Goal: Task Accomplishment & Management: Complete application form

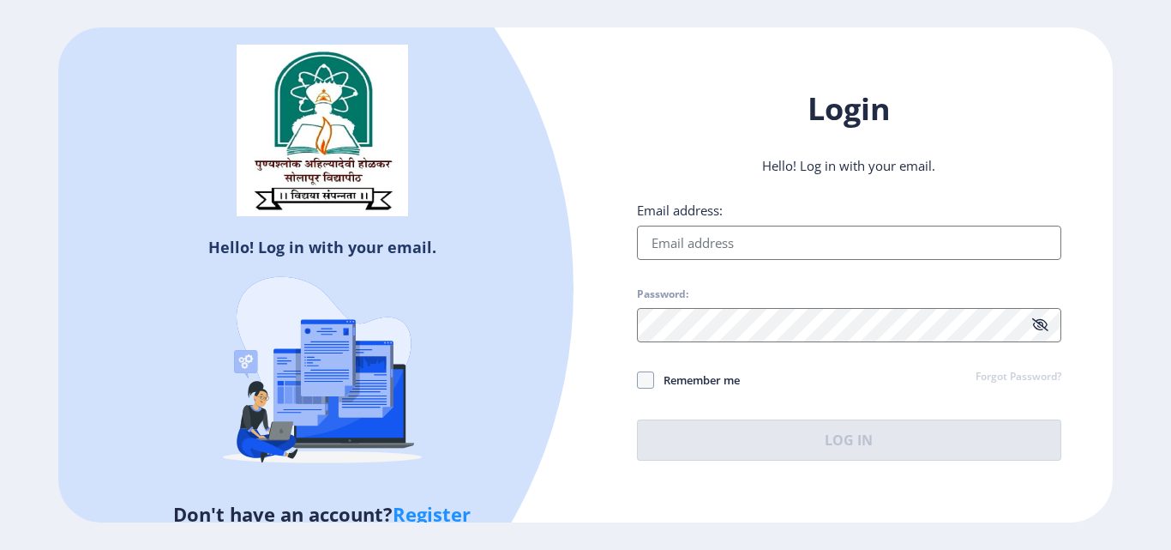
click at [442, 511] on link "Register" at bounding box center [432, 514] width 78 height 26
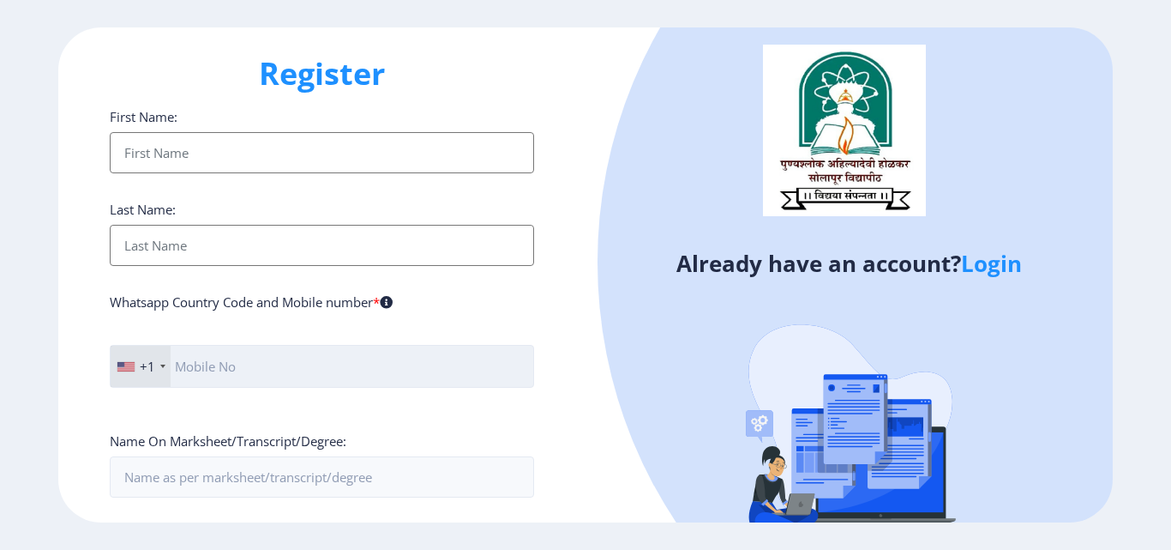
scroll to position [86, 0]
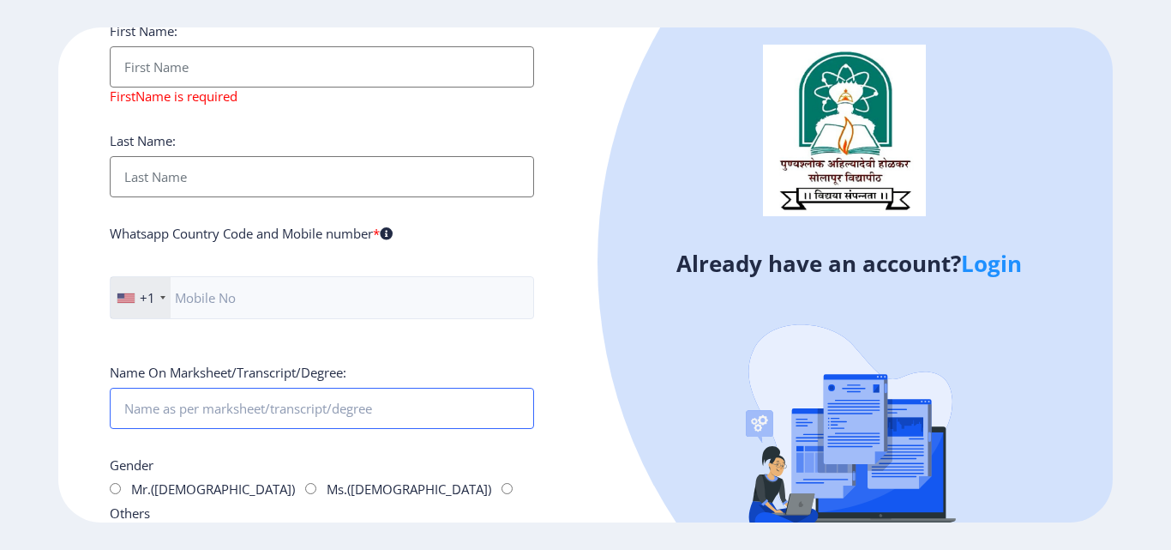
click at [267, 382] on div "Name On Marksheet/Transcript/Degree:" at bounding box center [322, 396] width 424 height 65
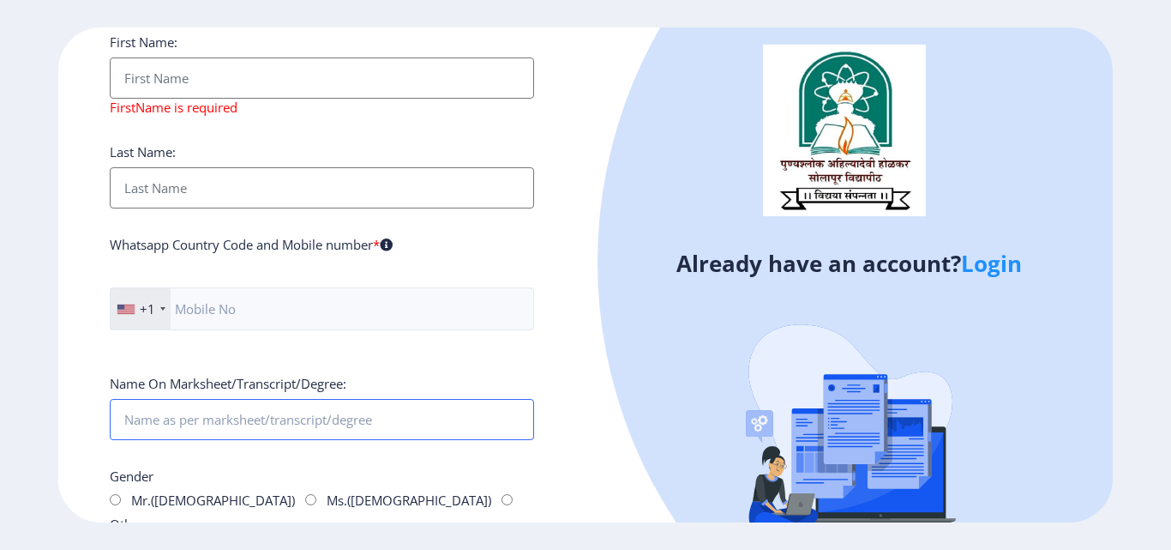
scroll to position [0, 0]
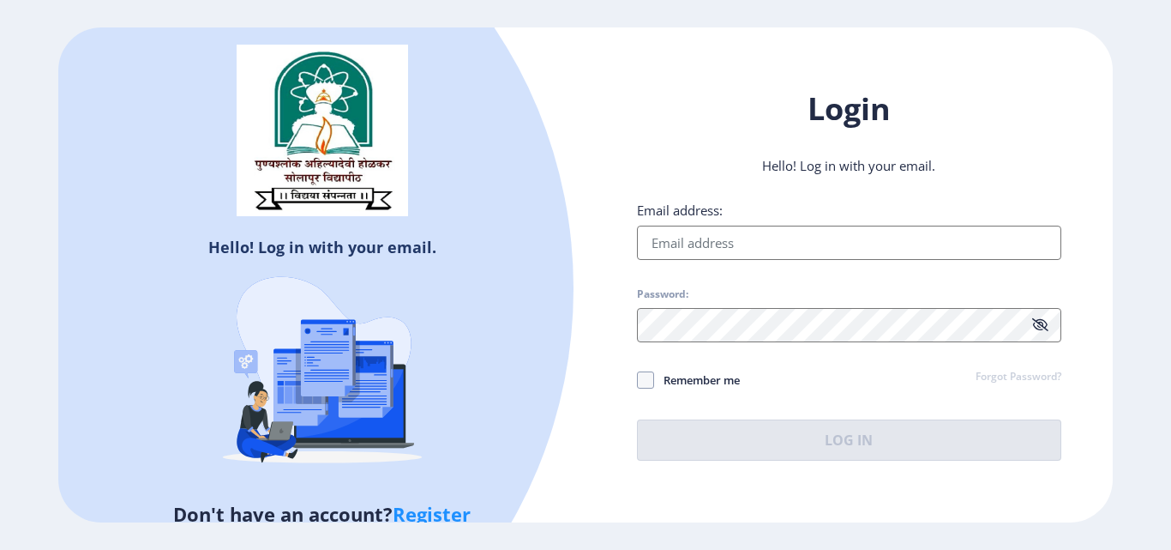
click at [425, 514] on link "Register" at bounding box center [432, 514] width 78 height 26
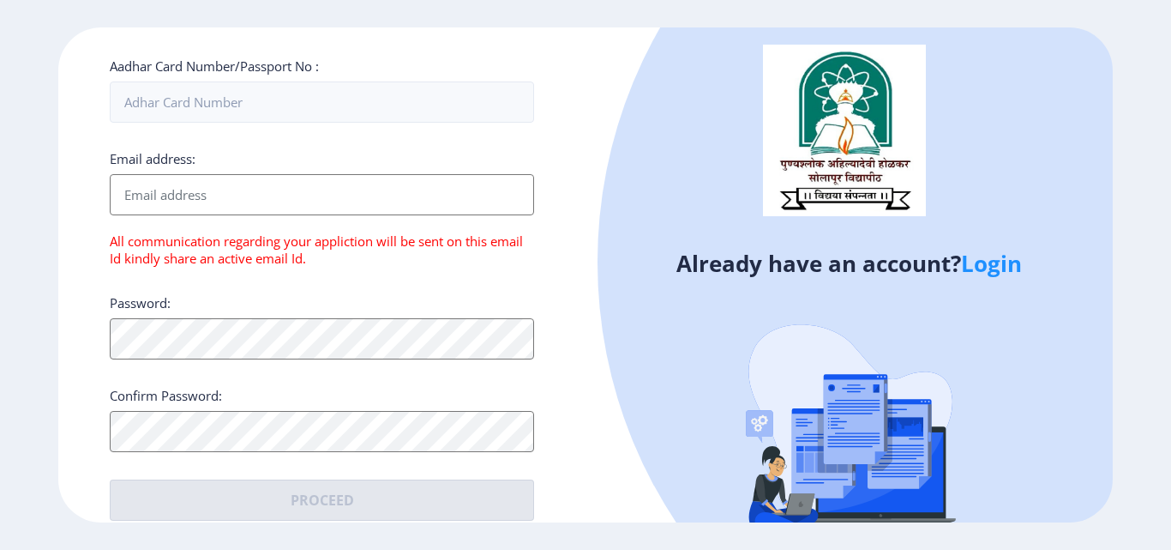
scroll to position [138, 0]
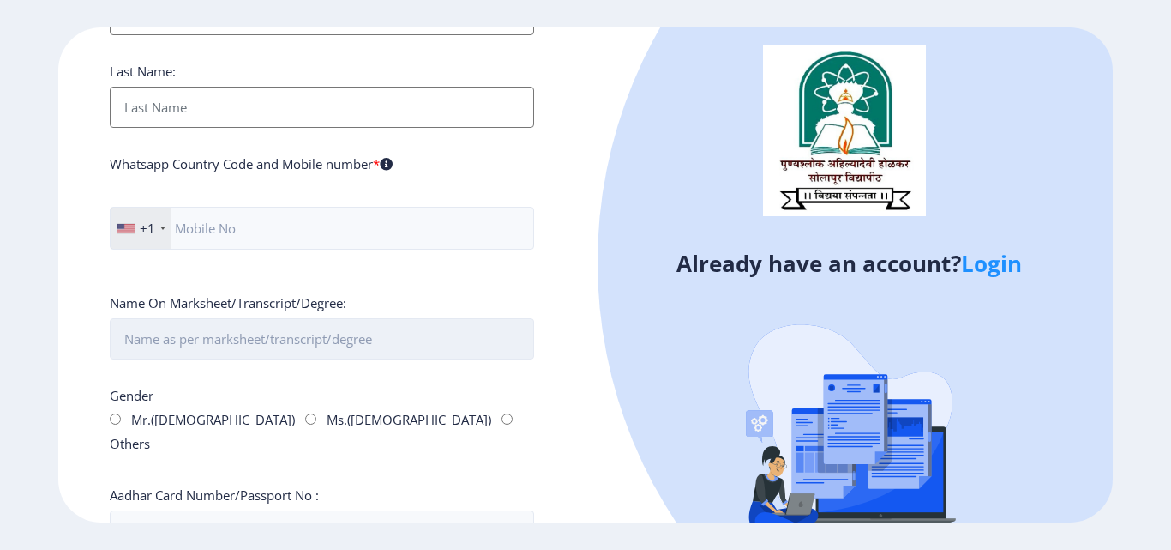
click at [319, 337] on input "First Name:" at bounding box center [322, 338] width 424 height 41
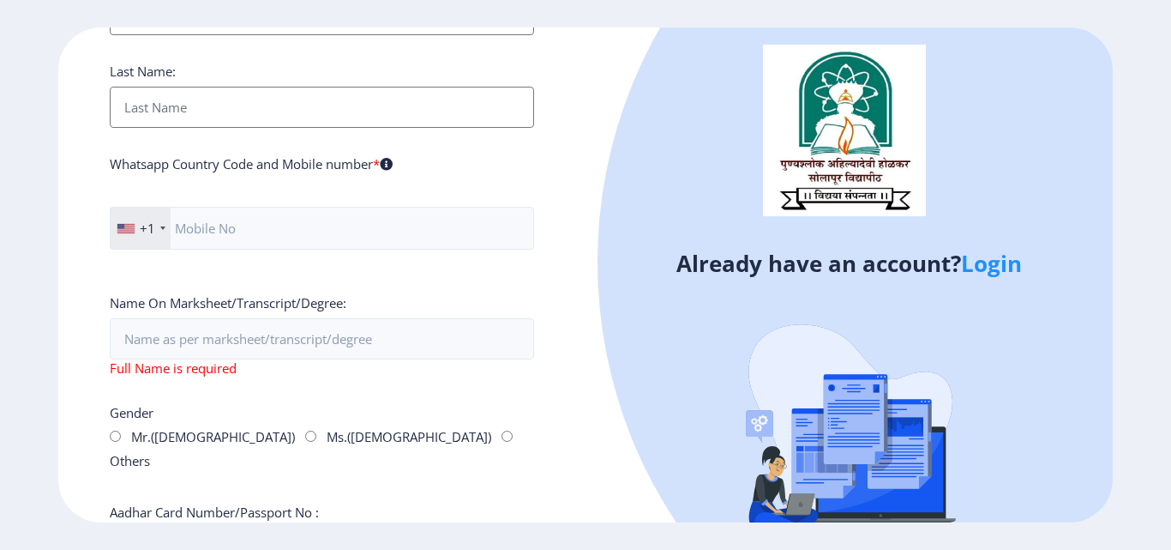
click at [55, 399] on ngx-register "Register First Name: Last Name: Whatsapp Country Code and Mobile number * +1 Un…" at bounding box center [585, 274] width 1171 height 495
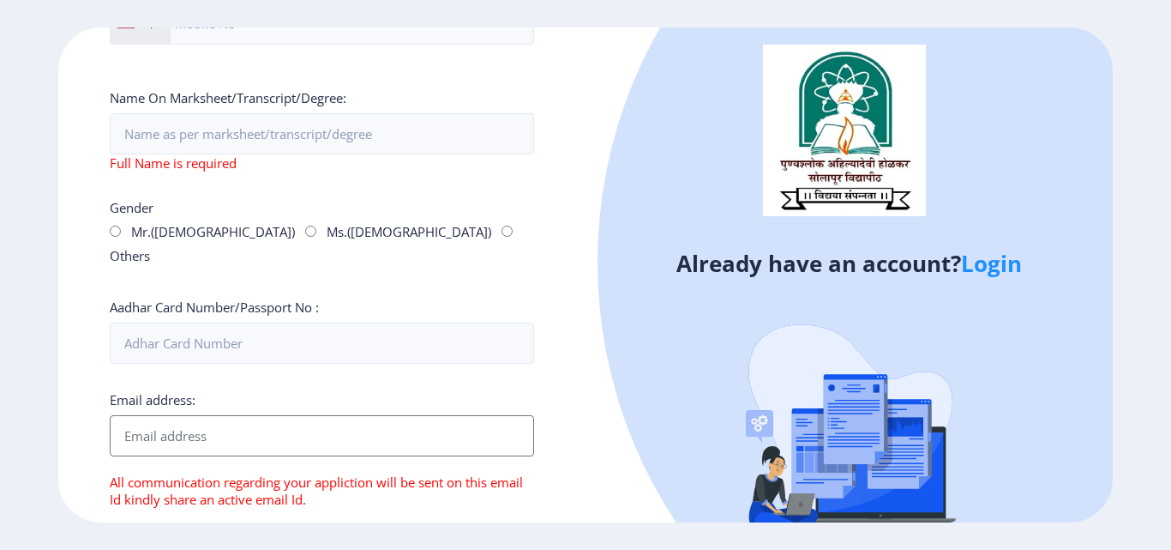
scroll to position [257, 0]
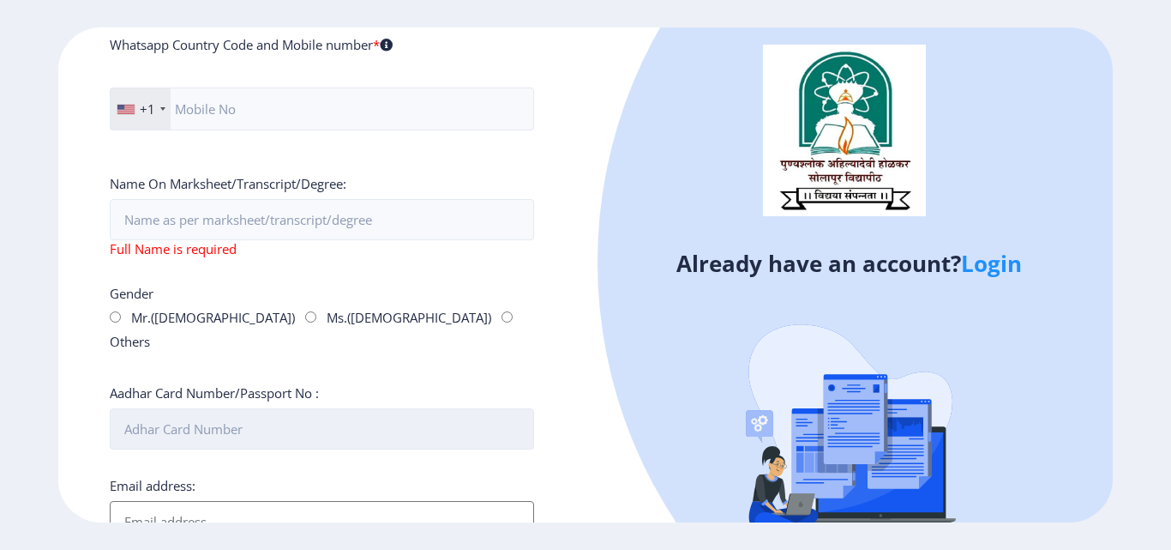
click at [475, 408] on input "Aadhar Card Number/Passport No :" at bounding box center [322, 428] width 424 height 41
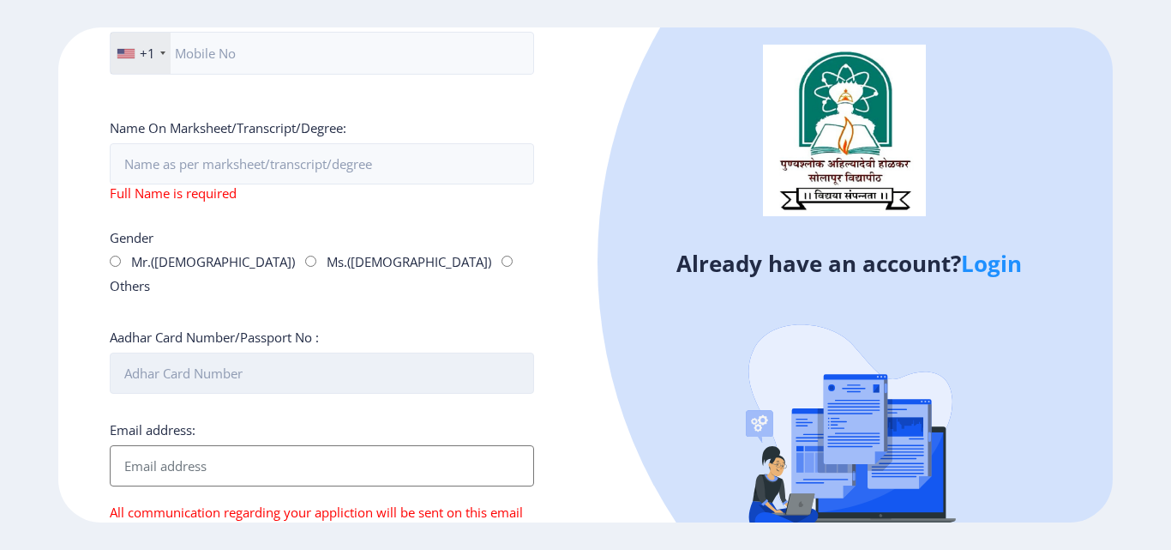
scroll to position [343, 0]
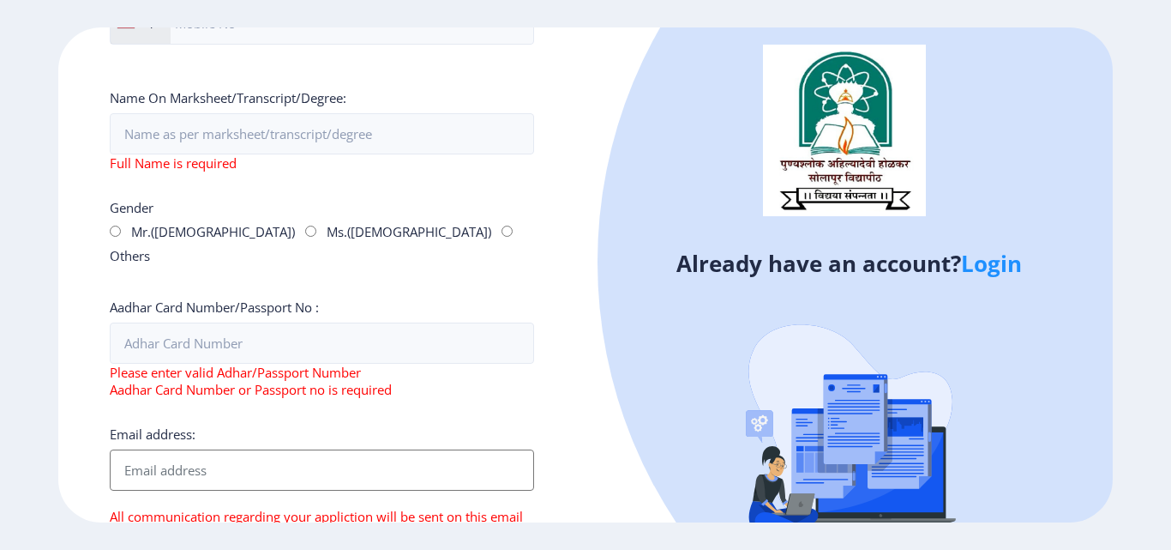
click at [336, 425] on div "Email address: All communication regarding your appliction will be sent on this…" at bounding box center [322, 483] width 424 height 117
click at [642, 426] on div at bounding box center [1066, 261] width 937 height 937
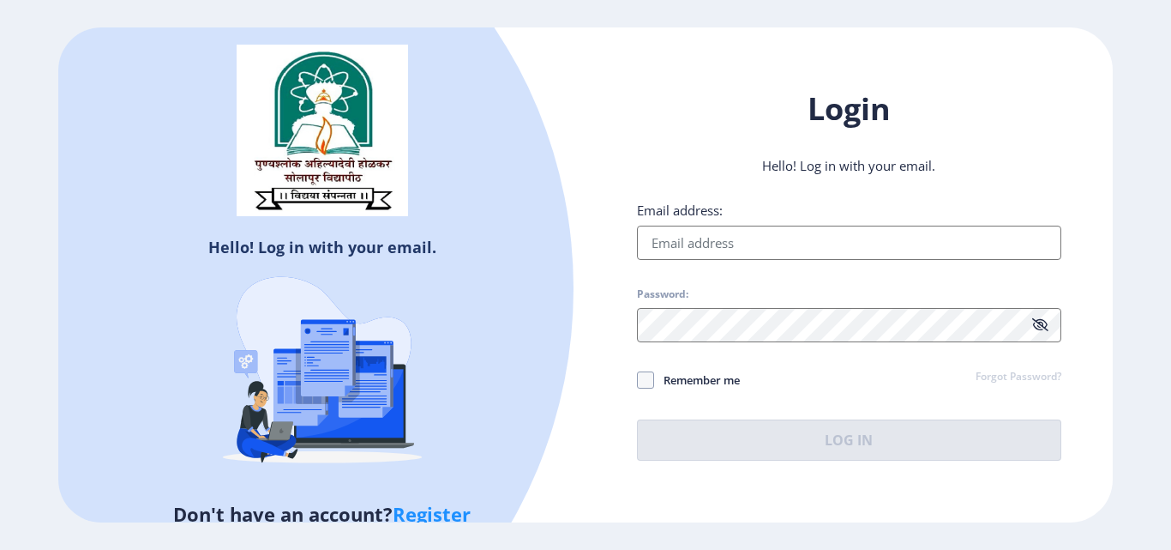
click at [441, 511] on link "Register" at bounding box center [432, 514] width 78 height 26
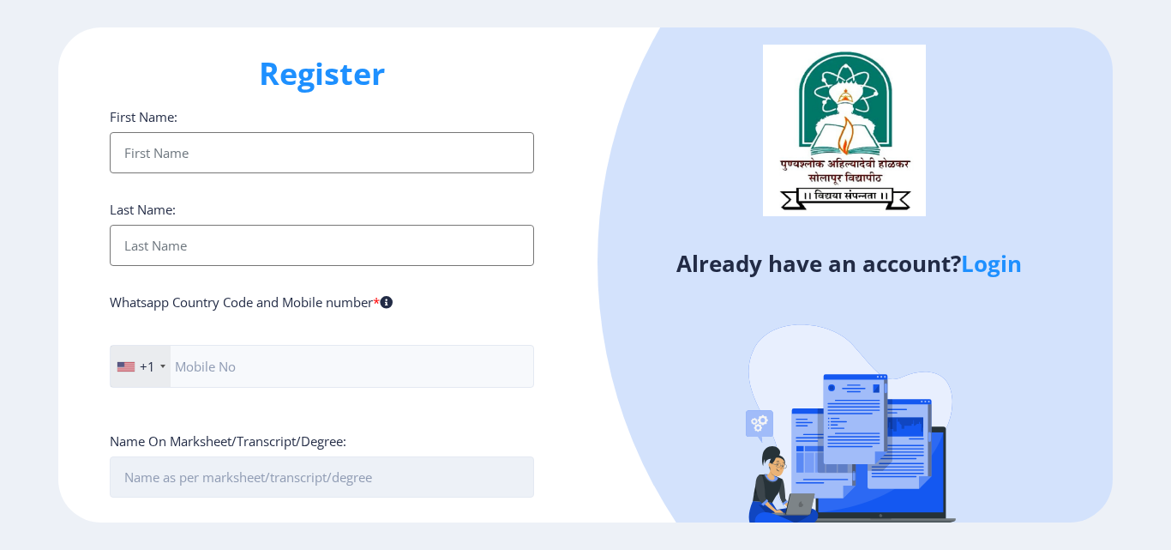
click at [249, 473] on input "First Name:" at bounding box center [322, 476] width 424 height 41
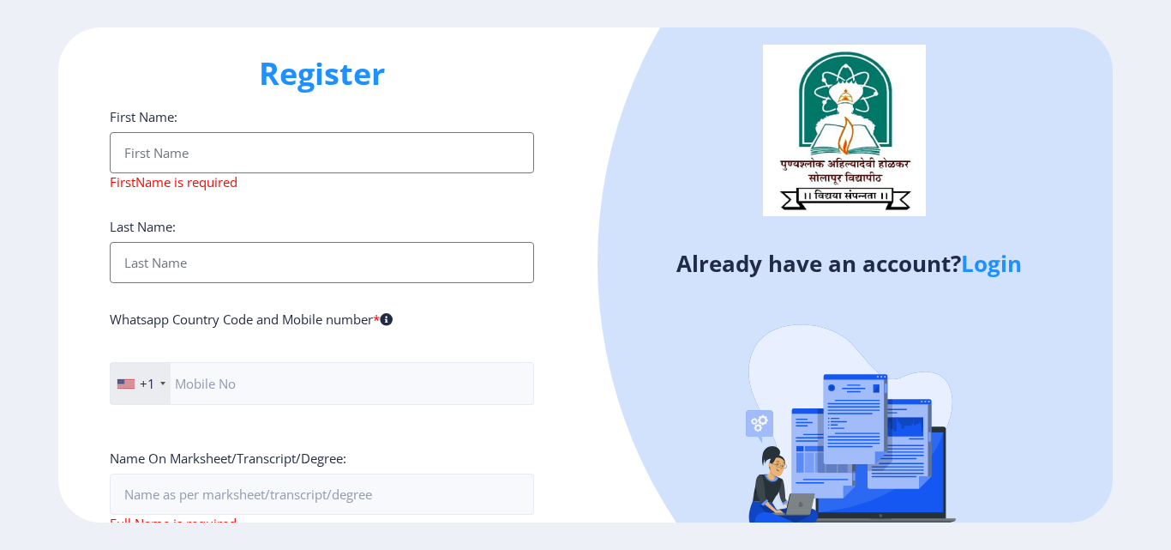
click at [558, 442] on div "Register First Name: FirstName is required Last Name: Whatsapp Country Code and…" at bounding box center [321, 274] width 527 height 495
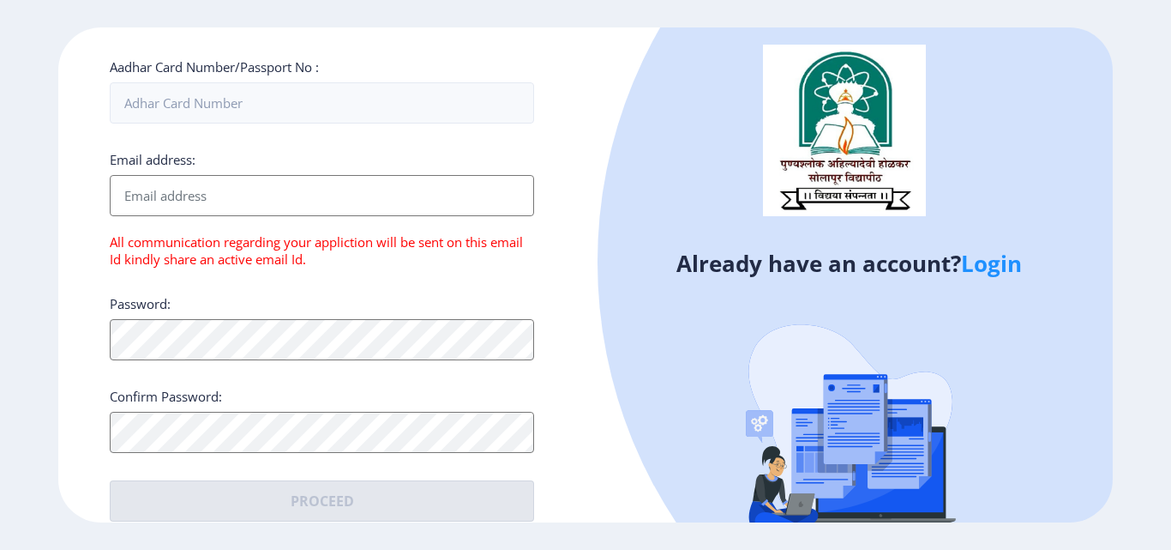
scroll to position [601, 0]
